Goal: Understand process/instructions: Learn how to perform a task or action

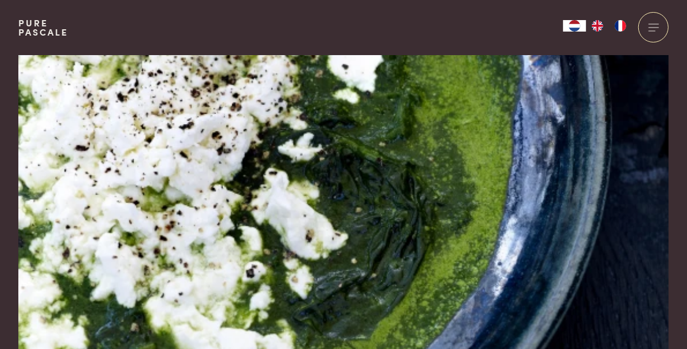
scroll to position [81, 0]
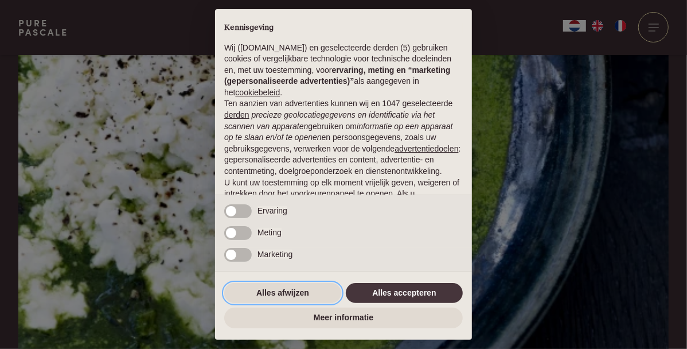
click at [300, 304] on button "Alles afwijzen" at bounding box center [282, 293] width 117 height 21
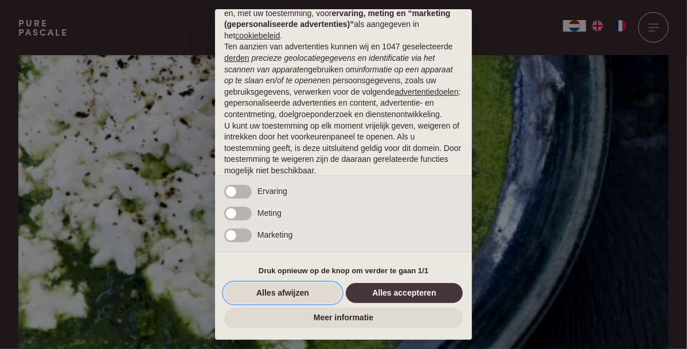
click at [305, 304] on button "Alles afwijzen" at bounding box center [282, 293] width 117 height 21
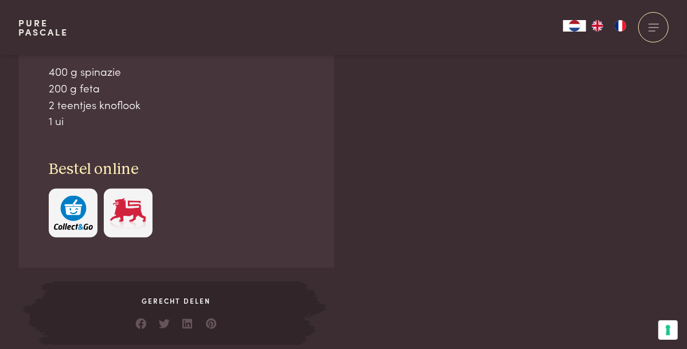
scroll to position [824, 0]
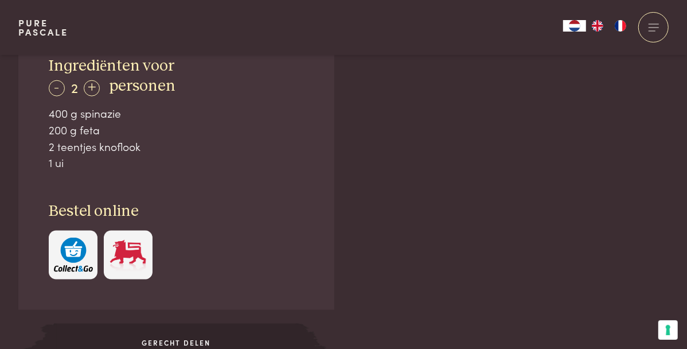
scroll to position [781, 0]
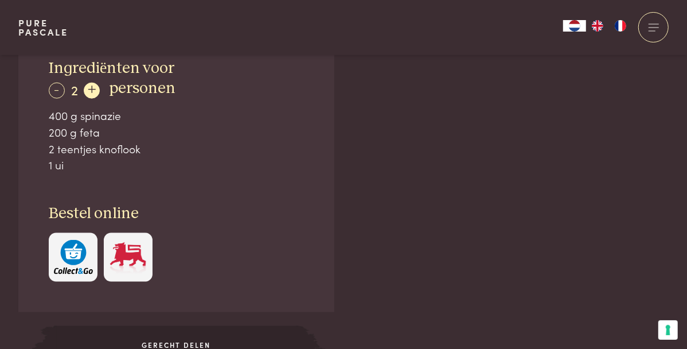
click at [89, 94] on div "+" at bounding box center [92, 91] width 16 height 16
click at [90, 90] on div "+" at bounding box center [92, 91] width 16 height 16
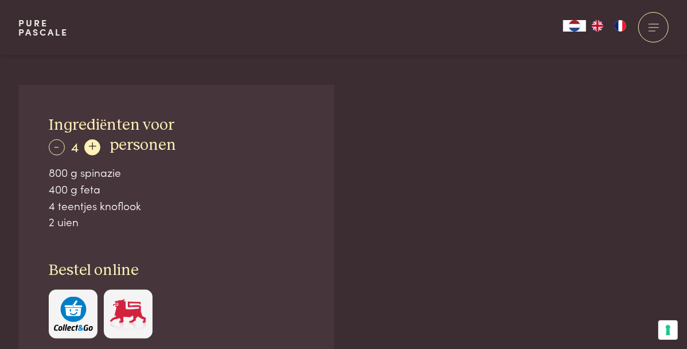
scroll to position [724, 0]
click at [90, 145] on div "+" at bounding box center [92, 148] width 16 height 16
click at [90, 149] on div "+" at bounding box center [92, 148] width 16 height 16
click at [56, 146] on div "-" at bounding box center [57, 148] width 16 height 16
